Goal: Information Seeking & Learning: Check status

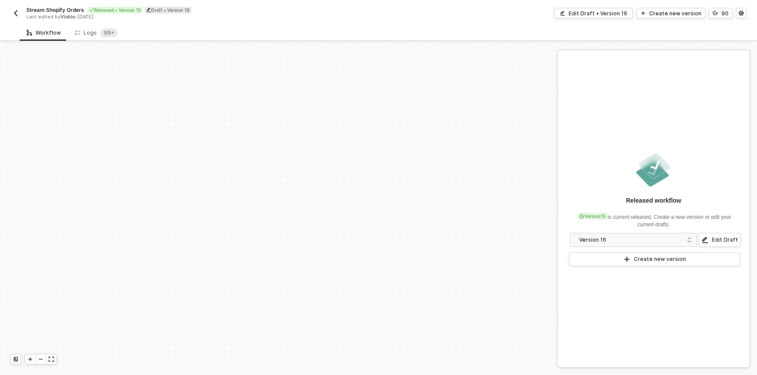
scroll to position [368, 0]
click at [87, 35] on div "Logs 99+" at bounding box center [96, 32] width 43 height 9
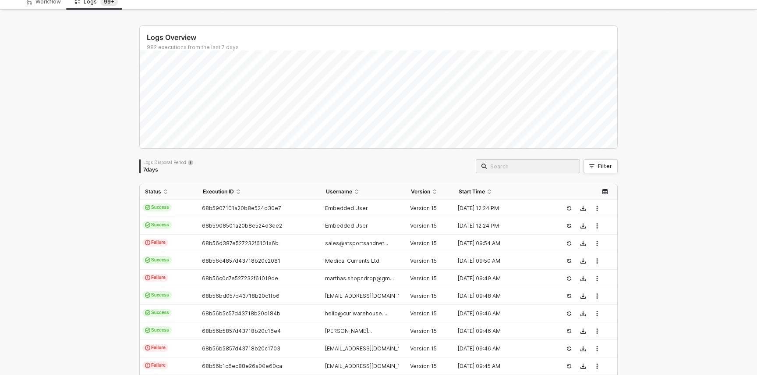
click at [555, 166] on input "search" at bounding box center [532, 166] width 84 height 10
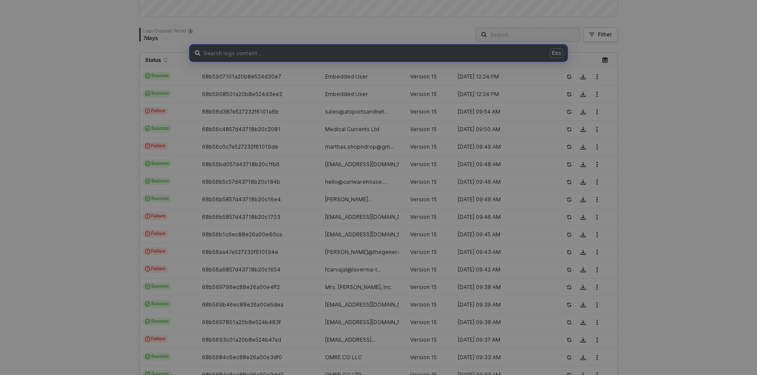
scroll to position [245, 0]
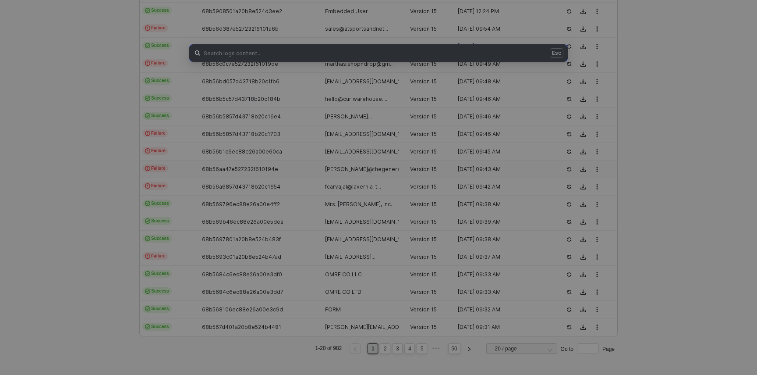
type input ","
type input "mdlondon"
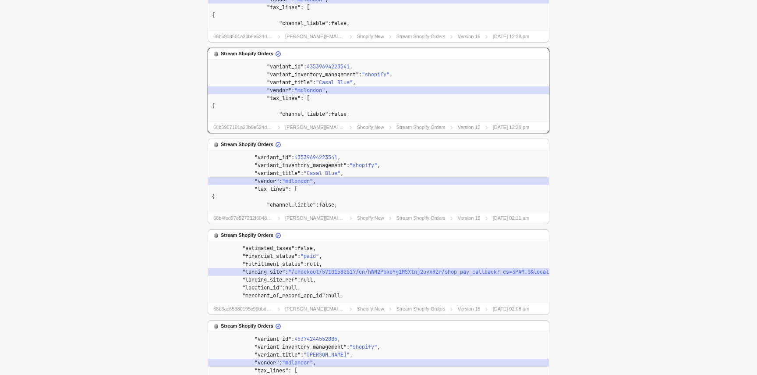
scroll to position [0, 0]
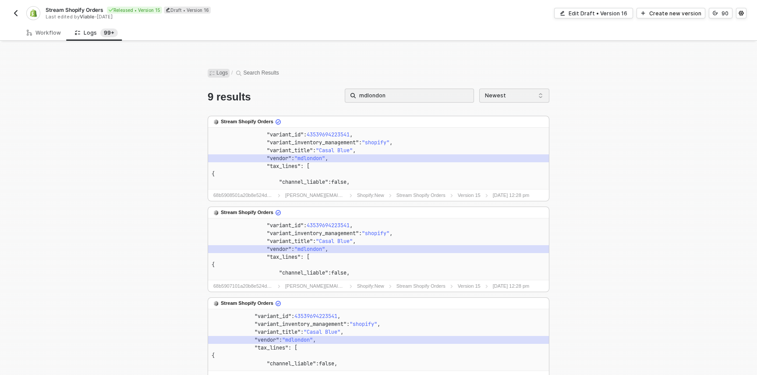
click at [226, 76] on span "Logs" at bounding box center [219, 73] width 22 height 9
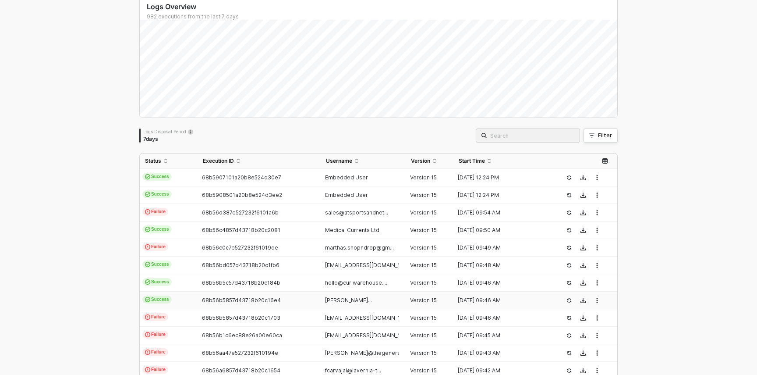
scroll to position [61, 0]
click at [361, 179] on span "Embedded User" at bounding box center [346, 178] width 43 height 7
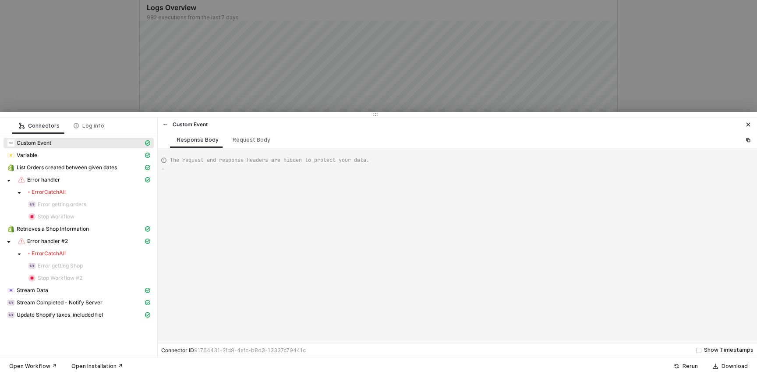
scroll to position [79, 0]
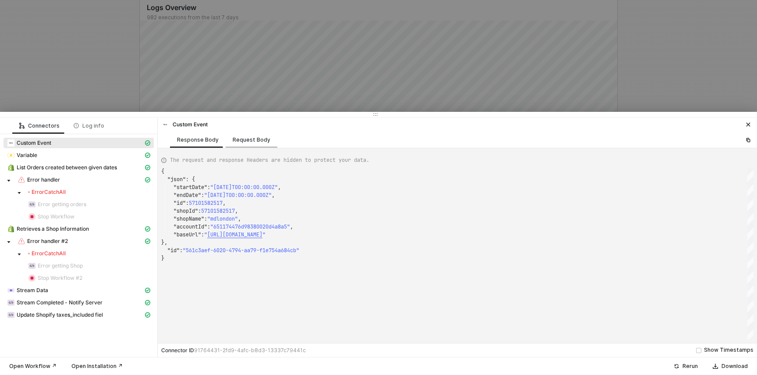
click at [233, 138] on div "Request Body" at bounding box center [252, 139] width 38 height 7
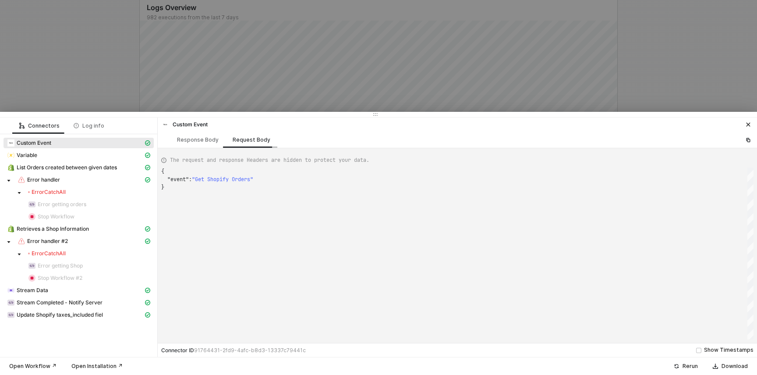
scroll to position [16, 0]
click at [200, 143] on div "Response Body" at bounding box center [198, 139] width 56 height 16
type textarea "{ "json": { "startDate": "[DATE]T00:00:00.000Z", "endDate": "[DATE]T00:00:00.00…"
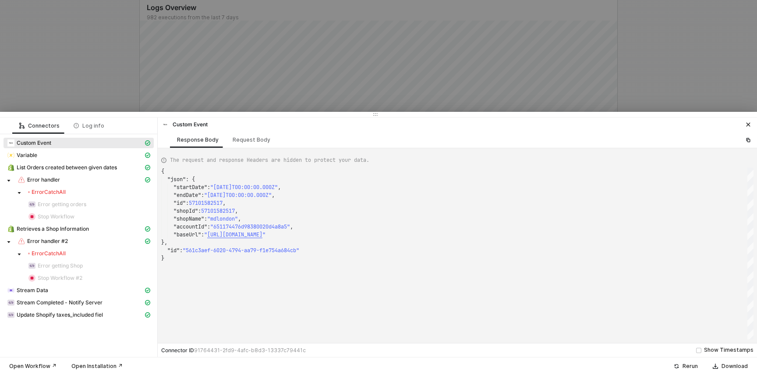
scroll to position [79, 0]
